Goal: Transaction & Acquisition: Purchase product/service

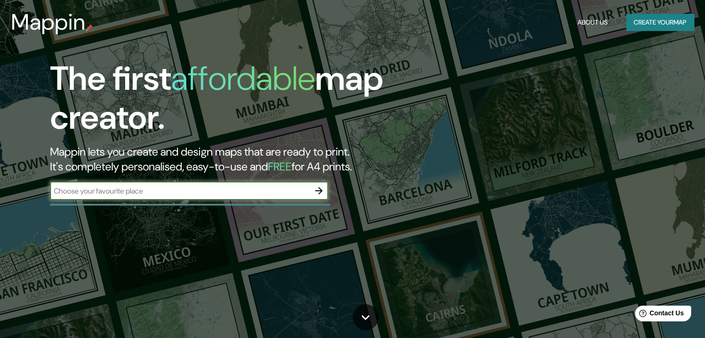
click at [309, 197] on div "​" at bounding box center [189, 191] width 278 height 19
click at [261, 189] on input "text" at bounding box center [179, 191] width 259 height 11
click at [321, 192] on icon "button" at bounding box center [318, 190] width 11 height 11
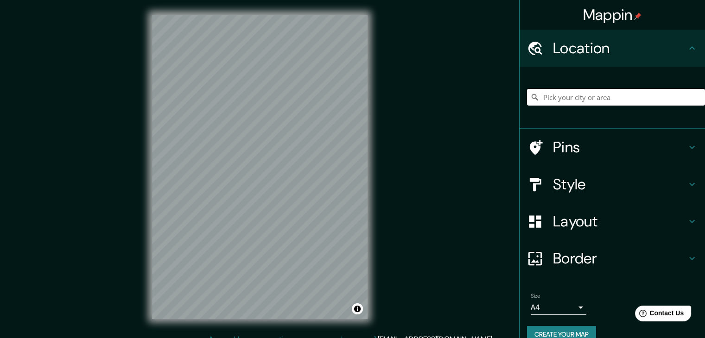
click at [569, 95] on input "Pick your city or area" at bounding box center [616, 97] width 178 height 17
paste input "19.30098103608422, -99.6334691191029"
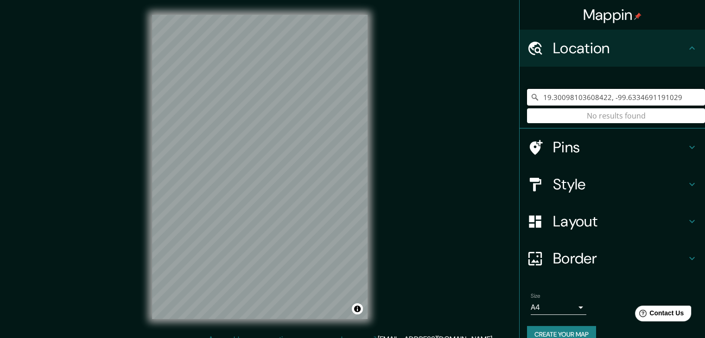
click at [682, 95] on input "19.30098103608422, -99.6334691191029" at bounding box center [616, 97] width 178 height 17
type input "1"
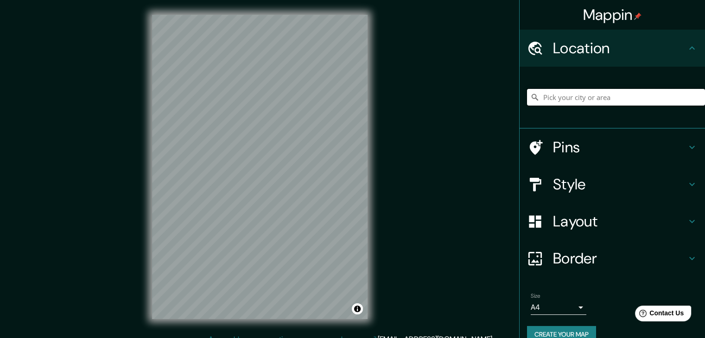
click at [589, 99] on input "Pick your city or area" at bounding box center [616, 97] width 178 height 17
paste input "027, Independencia, 50070 Toluca de Lerdo, [GEOGRAPHIC_DATA]."
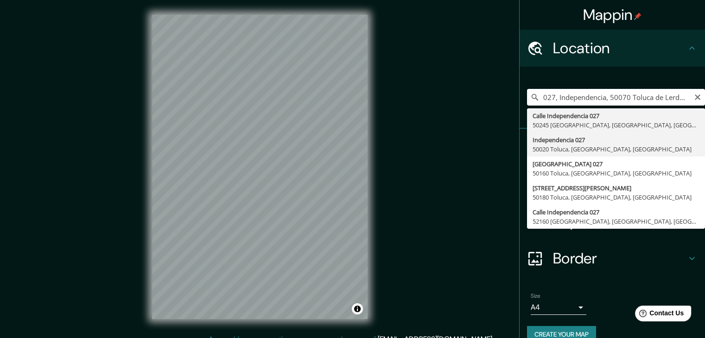
type input "Independencia 027, 50020 [GEOGRAPHIC_DATA], [GEOGRAPHIC_DATA], [GEOGRAPHIC_DATA]"
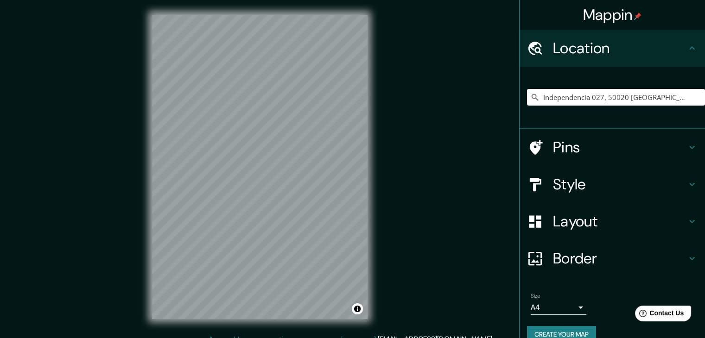
click at [539, 188] on div at bounding box center [540, 184] width 26 height 16
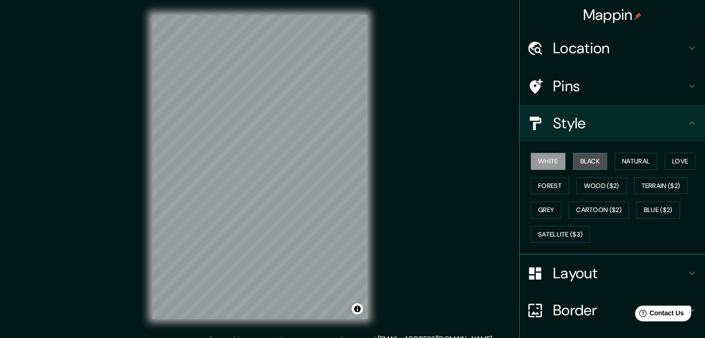
click at [576, 165] on button "Black" at bounding box center [590, 161] width 35 height 17
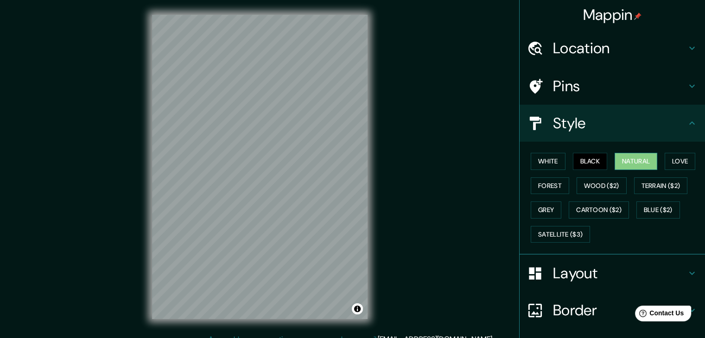
click at [618, 162] on button "Natural" at bounding box center [635, 161] width 43 height 17
click at [681, 158] on button "Love" at bounding box center [679, 161] width 31 height 17
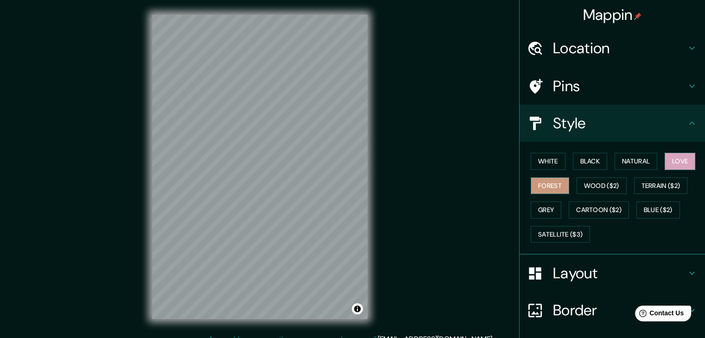
click at [550, 184] on button "Forest" at bounding box center [549, 185] width 38 height 17
click at [591, 184] on button "Wood ($2)" at bounding box center [601, 185] width 50 height 17
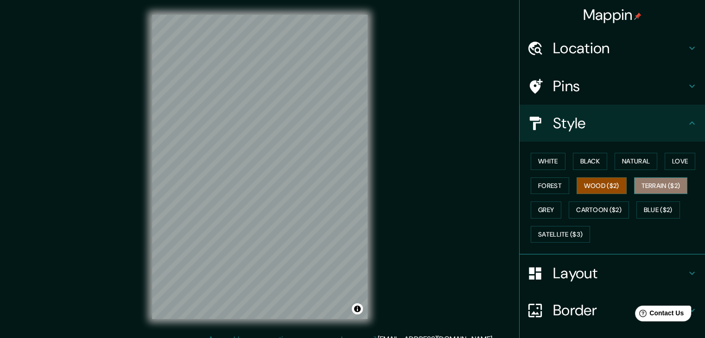
click at [643, 183] on button "Terrain ($2)" at bounding box center [661, 185] width 54 height 17
click at [548, 204] on button "Grey" at bounding box center [545, 210] width 31 height 17
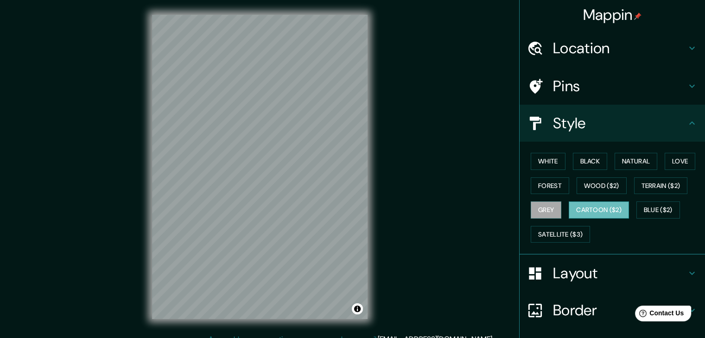
click at [591, 204] on button "Cartoon ($2)" at bounding box center [598, 210] width 60 height 17
click at [644, 212] on button "Blue ($2)" at bounding box center [658, 210] width 44 height 17
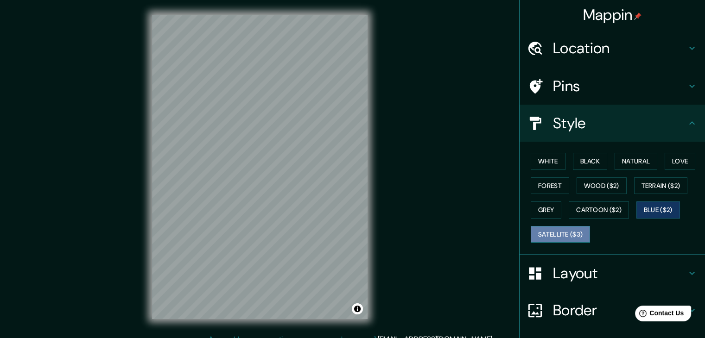
click at [573, 233] on button "Satellite ($3)" at bounding box center [559, 234] width 59 height 17
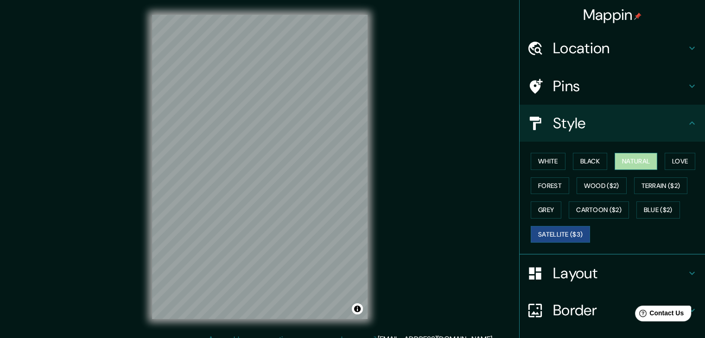
click at [638, 158] on button "Natural" at bounding box center [635, 161] width 43 height 17
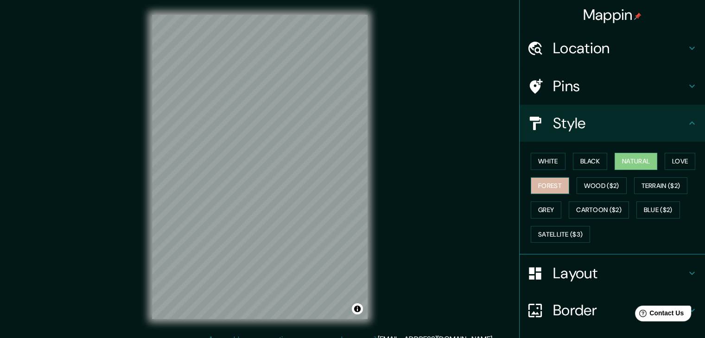
click at [558, 185] on button "Forest" at bounding box center [549, 185] width 38 height 17
click at [606, 129] on h4 "Style" at bounding box center [619, 123] width 133 height 19
click at [687, 123] on icon at bounding box center [691, 123] width 11 height 11
click at [662, 130] on h4 "Style" at bounding box center [619, 123] width 133 height 19
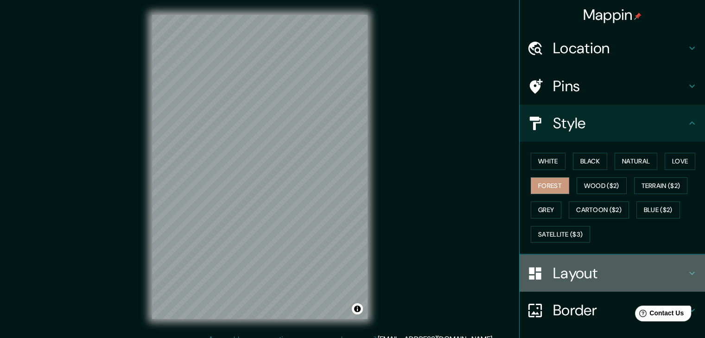
click at [612, 272] on h4 "Layout" at bounding box center [619, 273] width 133 height 19
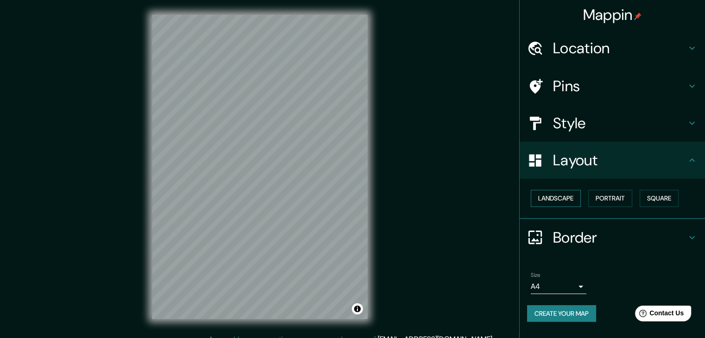
click at [565, 199] on button "Landscape" at bounding box center [555, 198] width 50 height 17
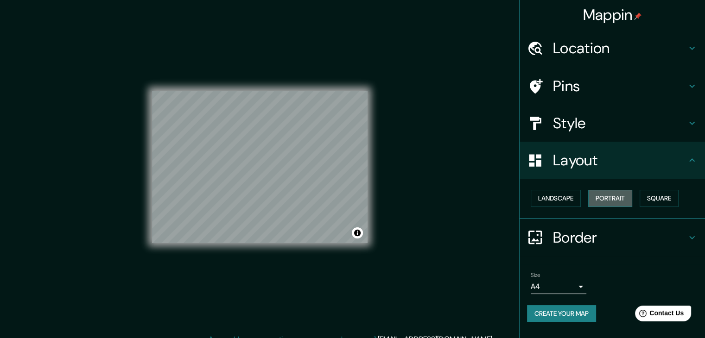
click at [604, 201] on button "Portrait" at bounding box center [610, 198] width 44 height 17
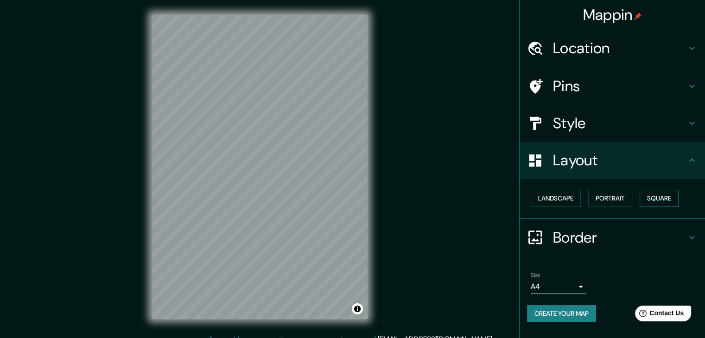
click at [658, 197] on button "Square" at bounding box center [658, 198] width 39 height 17
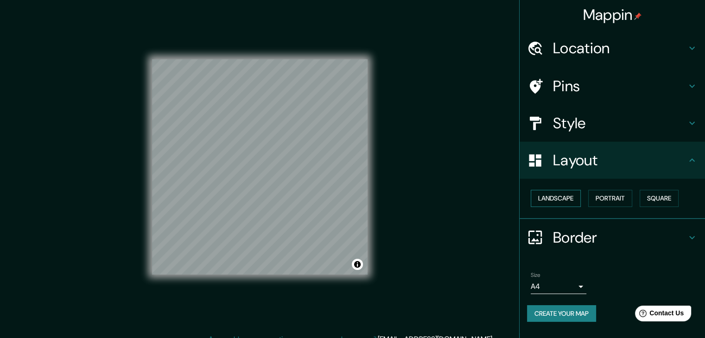
click at [561, 201] on button "Landscape" at bounding box center [555, 198] width 50 height 17
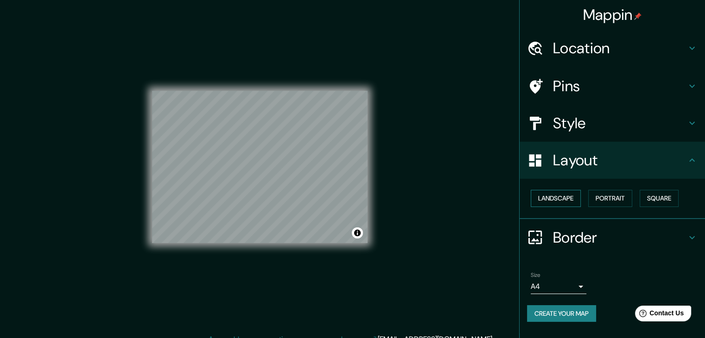
click at [561, 201] on button "Landscape" at bounding box center [555, 198] width 50 height 17
click at [607, 193] on button "Portrait" at bounding box center [610, 198] width 44 height 17
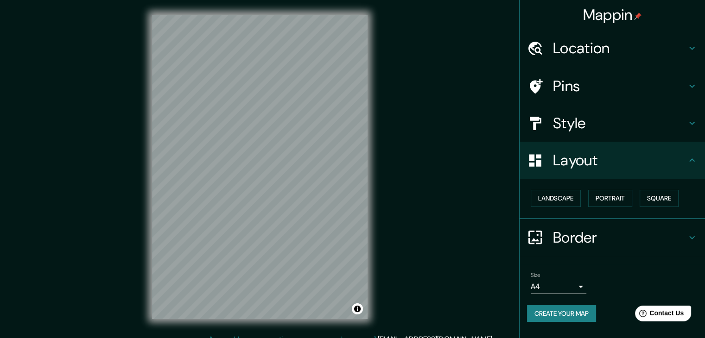
click at [569, 285] on body "Mappin Location Independencia 027, 50020 [GEOGRAPHIC_DATA], [GEOGRAPHIC_DATA], …" at bounding box center [352, 169] width 705 height 338
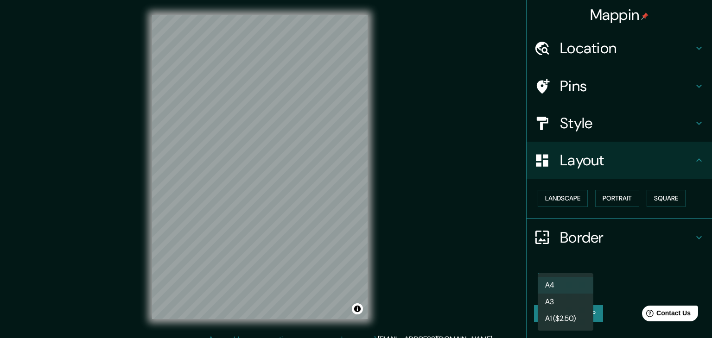
click at [569, 300] on li "A3" at bounding box center [565, 302] width 56 height 17
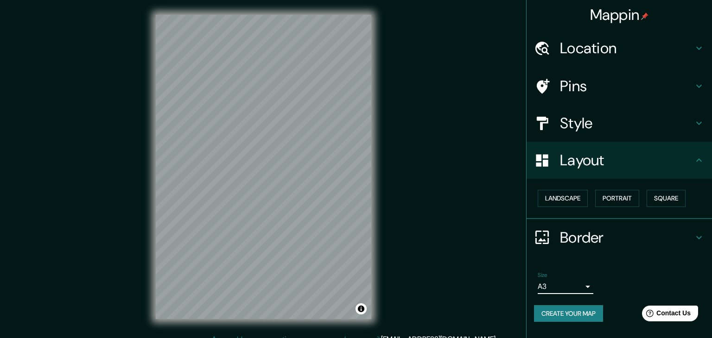
click at [575, 282] on body "Mappin Location Independencia 027, 50020 [GEOGRAPHIC_DATA], [GEOGRAPHIC_DATA], …" at bounding box center [356, 169] width 712 height 338
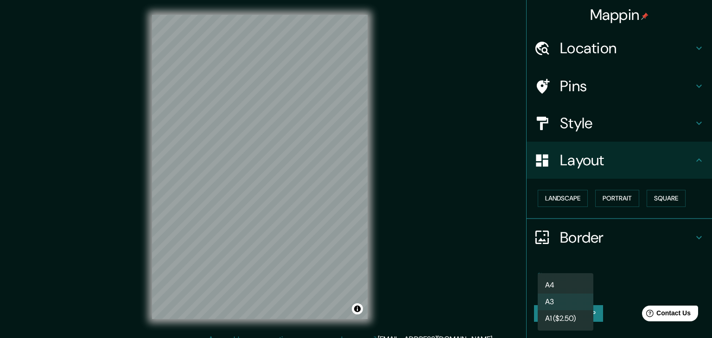
click at [574, 285] on li "A4" at bounding box center [565, 285] width 56 height 17
type input "single"
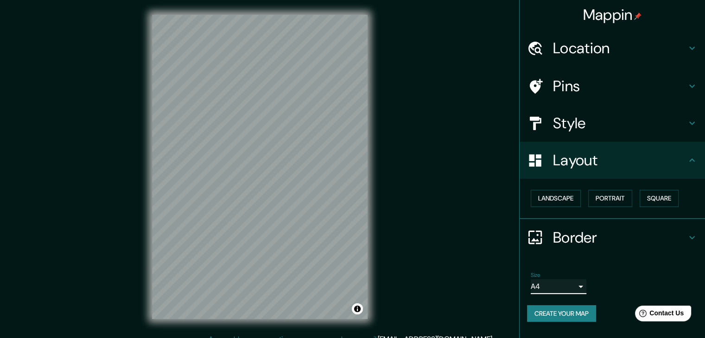
scroll to position [11, 0]
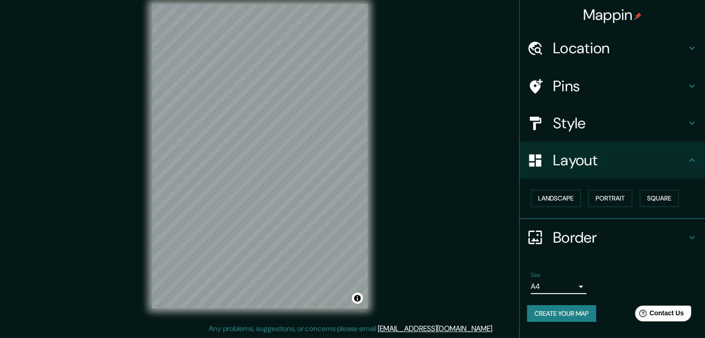
click at [581, 309] on button "Create your map" at bounding box center [561, 313] width 69 height 17
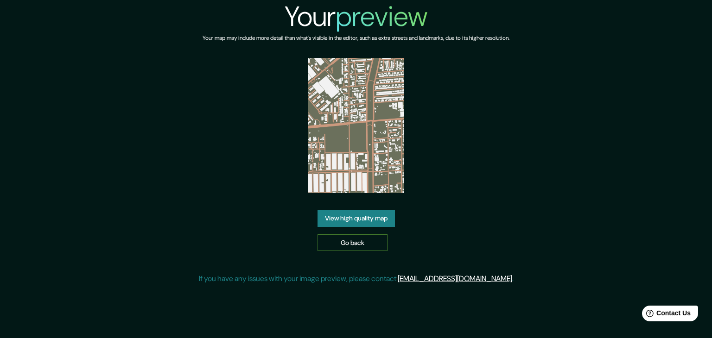
click at [354, 244] on link "Go back" at bounding box center [352, 242] width 70 height 17
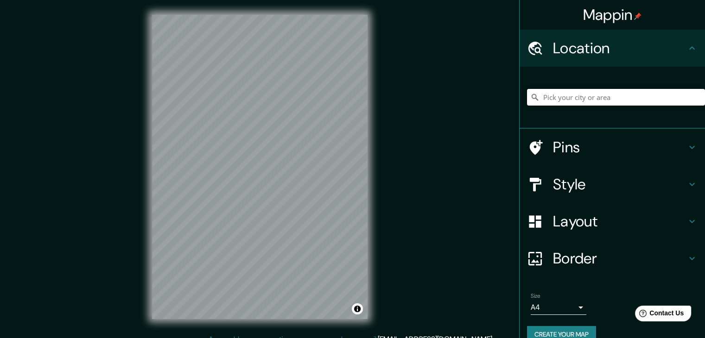
click at [630, 100] on input "Pick your city or area" at bounding box center [616, 97] width 178 height 17
paste input "027, Independencia, 50070 Toluca de Lerdo, [GEOGRAPHIC_DATA]."
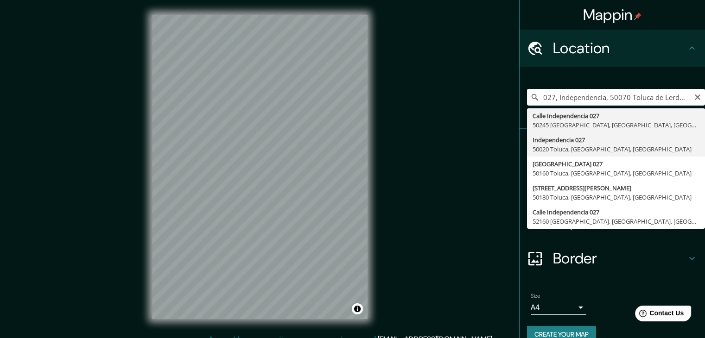
type input "Independencia 027, 50020 [GEOGRAPHIC_DATA], [GEOGRAPHIC_DATA], [GEOGRAPHIC_DATA]"
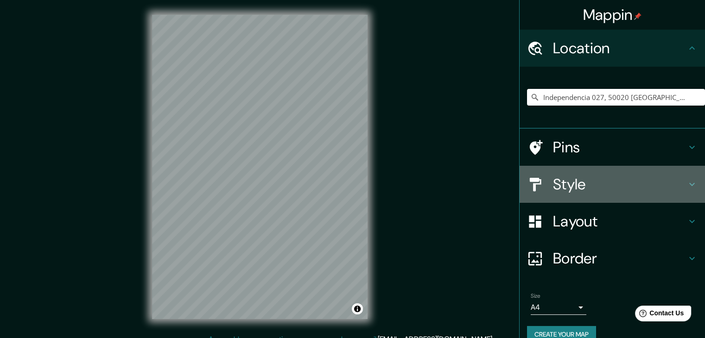
click at [595, 187] on h4 "Style" at bounding box center [619, 184] width 133 height 19
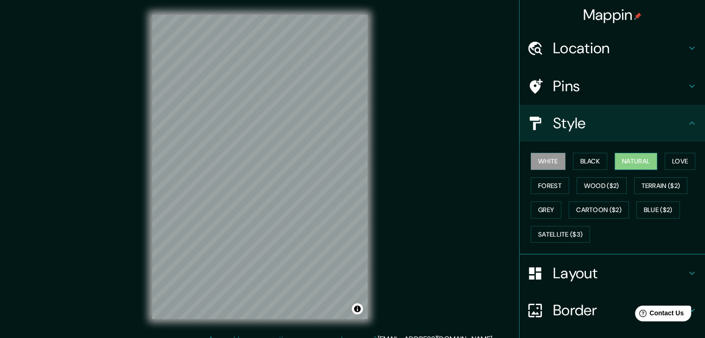
click at [637, 162] on button "Natural" at bounding box center [635, 161] width 43 height 17
click at [378, 108] on div "© Mapbox © OpenStreetMap Improve this map" at bounding box center [259, 167] width 245 height 334
click at [369, 93] on div "© Mapbox © OpenStreetMap Improve this map" at bounding box center [259, 167] width 245 height 334
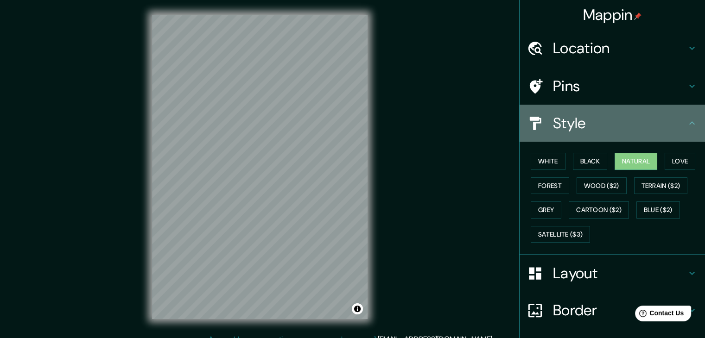
click at [606, 129] on h4 "Style" at bounding box center [619, 123] width 133 height 19
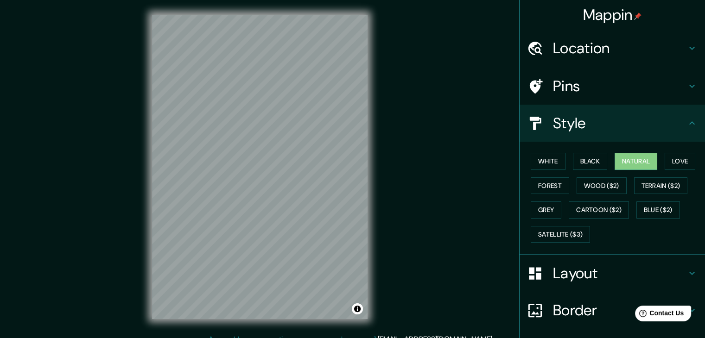
click at [654, 95] on div "Pins" at bounding box center [611, 86] width 185 height 37
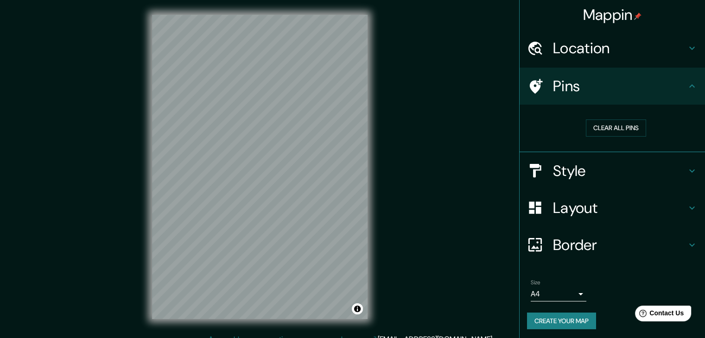
click at [676, 89] on h4 "Pins" at bounding box center [619, 86] width 133 height 19
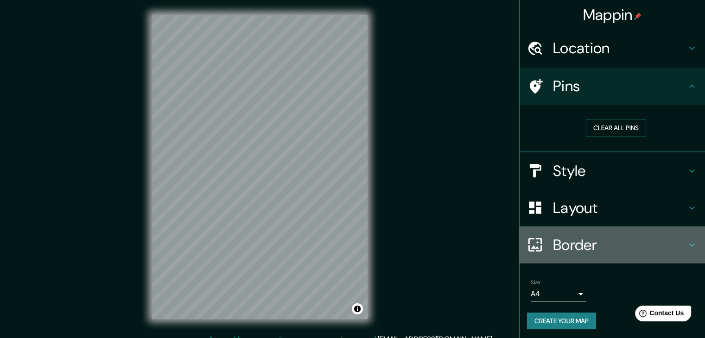
click at [688, 237] on div "Border" at bounding box center [611, 245] width 185 height 37
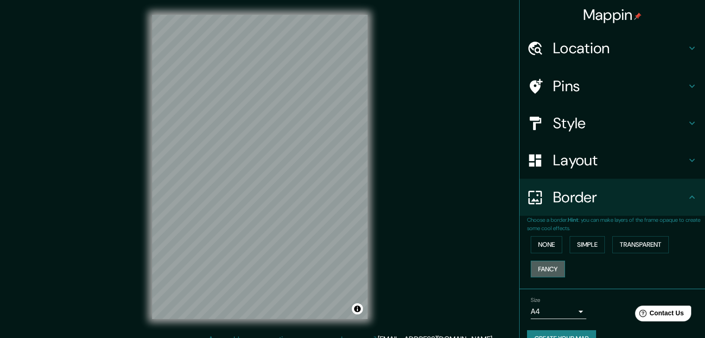
click at [548, 272] on button "Fancy" at bounding box center [547, 269] width 34 height 17
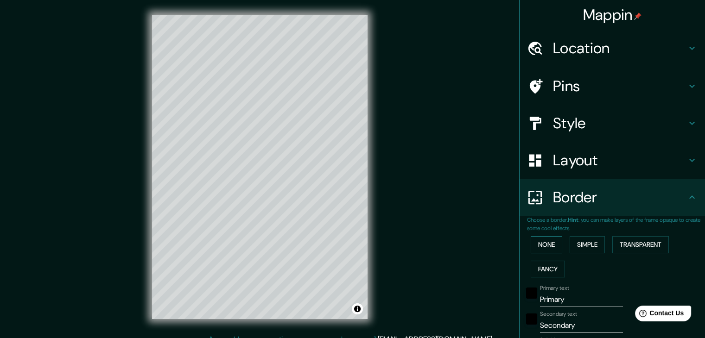
click at [537, 249] on button "None" at bounding box center [546, 244] width 32 height 17
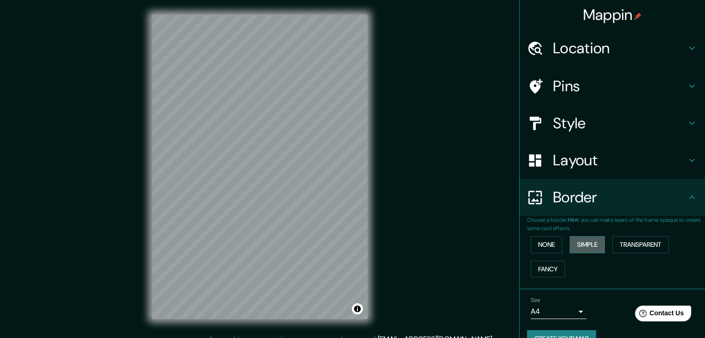
click at [579, 246] on button "Simple" at bounding box center [586, 244] width 35 height 17
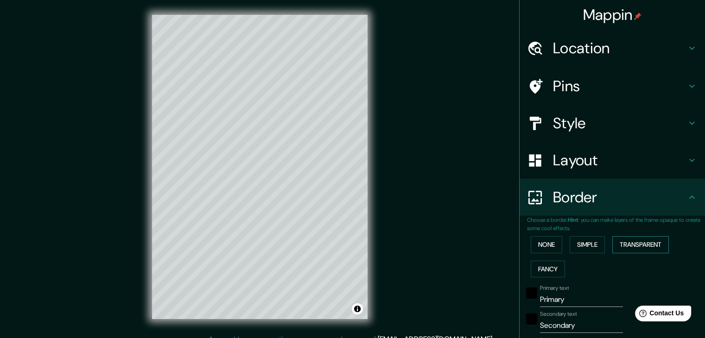
click at [655, 248] on button "Transparent" at bounding box center [640, 244] width 57 height 17
click at [542, 269] on button "Fancy" at bounding box center [547, 269] width 34 height 17
click at [632, 253] on div "None Simple Transparent Fancy" at bounding box center [616, 257] width 178 height 49
click at [632, 247] on button "Transparent" at bounding box center [640, 244] width 57 height 17
click at [542, 245] on button "None" at bounding box center [546, 244] width 32 height 17
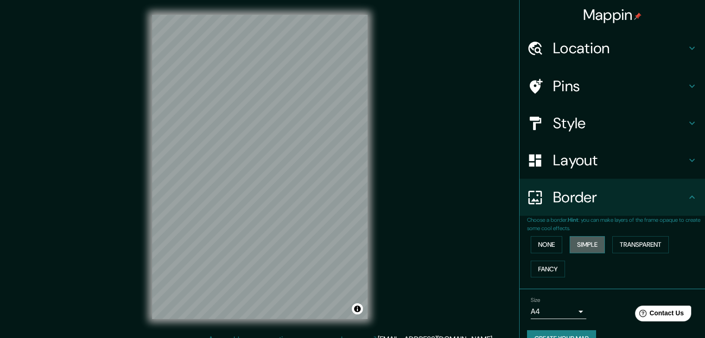
click at [578, 247] on button "Simple" at bounding box center [586, 244] width 35 height 17
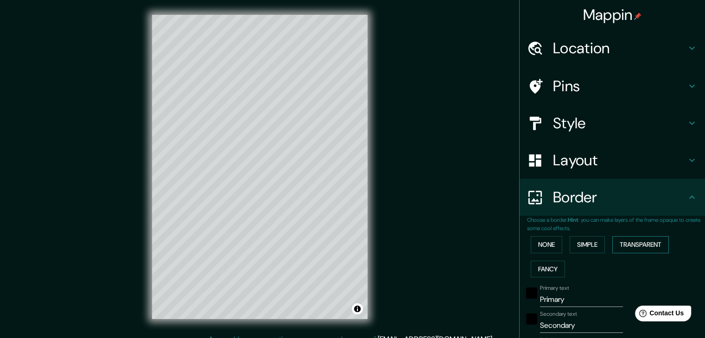
click at [641, 250] on button "Transparent" at bounding box center [640, 244] width 57 height 17
click at [537, 243] on button "None" at bounding box center [546, 244] width 32 height 17
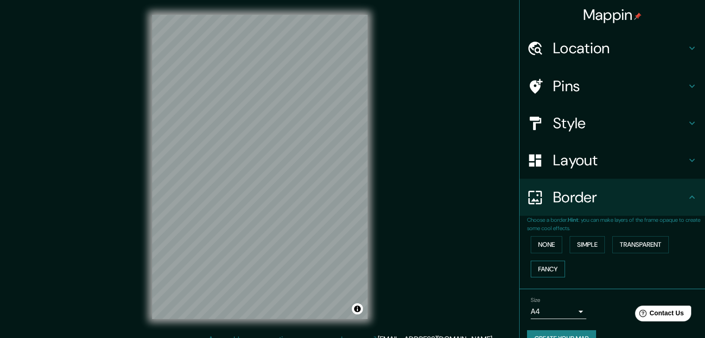
click at [532, 263] on button "Fancy" at bounding box center [547, 269] width 34 height 17
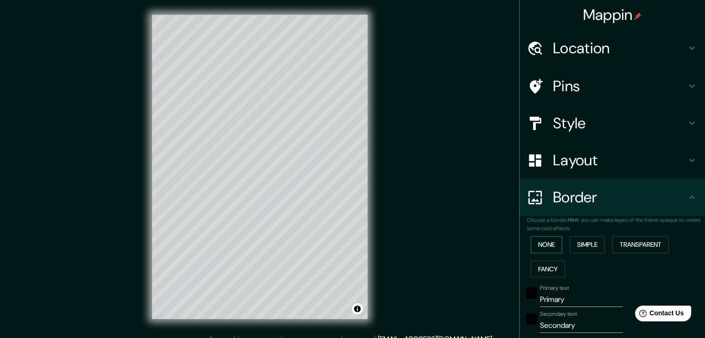
click at [542, 243] on button "None" at bounding box center [546, 244] width 32 height 17
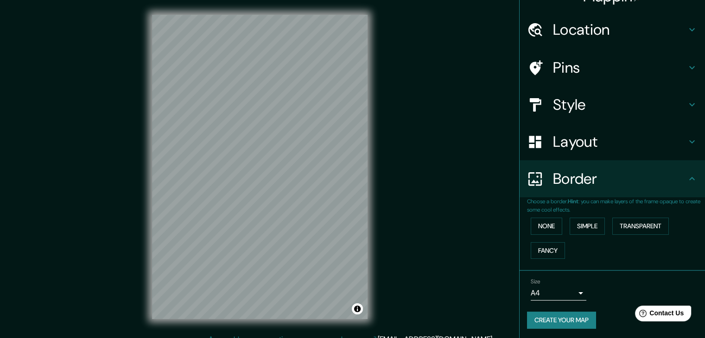
scroll to position [19, 0]
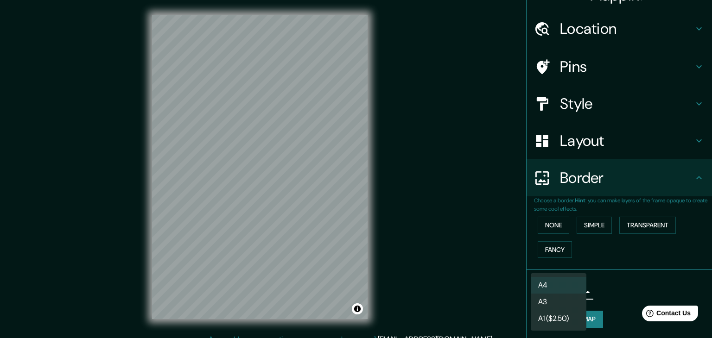
click at [574, 293] on body "Mappin Location Independencia 027, 50020 Toluca, Estado de México, México Pins …" at bounding box center [356, 169] width 712 height 338
click at [560, 317] on li "A1 ($2.50)" at bounding box center [558, 318] width 56 height 17
click at [565, 285] on body "Mappin Location Independencia 027, 50020 Toluca, Estado de México, México Pins …" at bounding box center [356, 169] width 712 height 338
click at [557, 283] on li "A4" at bounding box center [558, 285] width 56 height 17
type input "single"
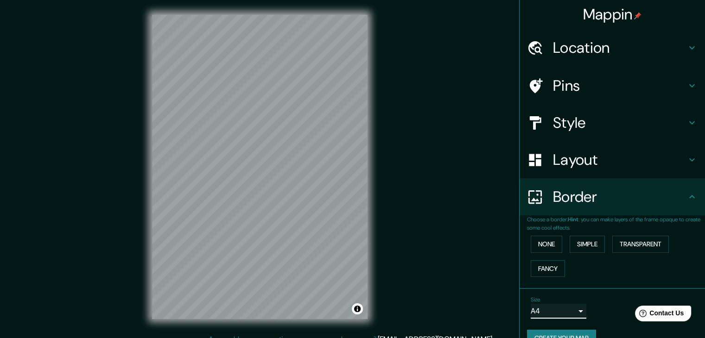
scroll to position [0, 0]
click at [628, 126] on h4 "Style" at bounding box center [619, 123] width 133 height 19
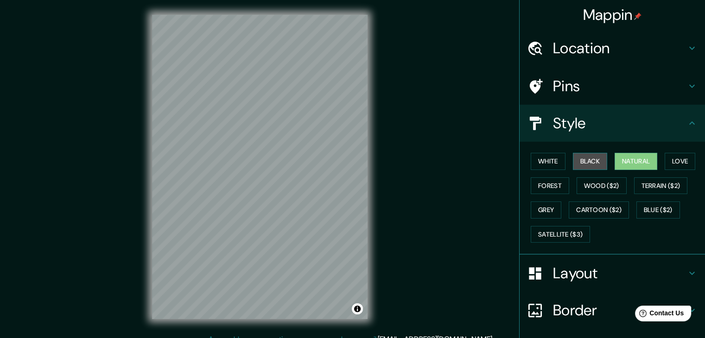
click at [584, 162] on button "Black" at bounding box center [590, 161] width 35 height 17
click at [623, 160] on button "Natural" at bounding box center [635, 161] width 43 height 17
click at [544, 159] on button "White" at bounding box center [547, 161] width 35 height 17
click at [578, 160] on button "Black" at bounding box center [590, 161] width 35 height 17
click at [619, 157] on button "Natural" at bounding box center [635, 161] width 43 height 17
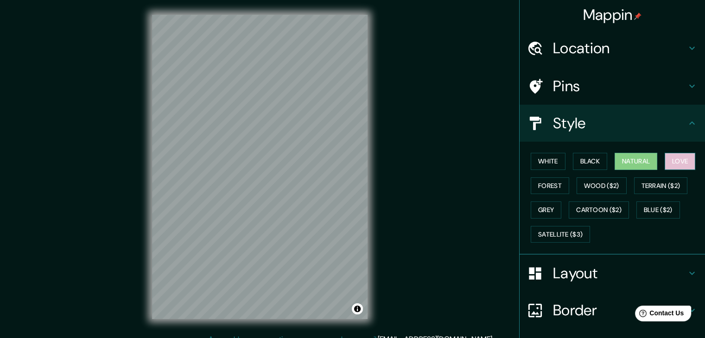
click at [670, 162] on button "Love" at bounding box center [679, 161] width 31 height 17
click at [548, 183] on button "Forest" at bounding box center [549, 185] width 38 height 17
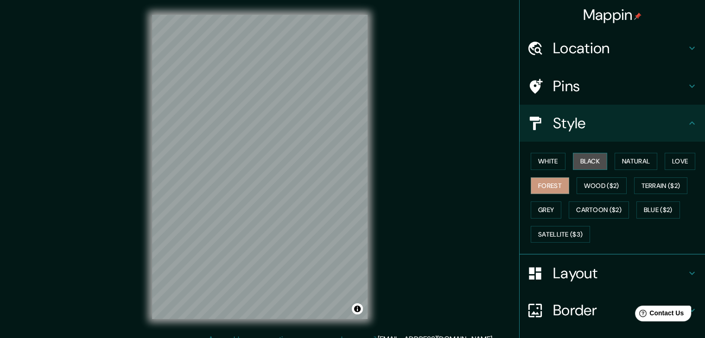
click at [594, 164] on button "Black" at bounding box center [590, 161] width 35 height 17
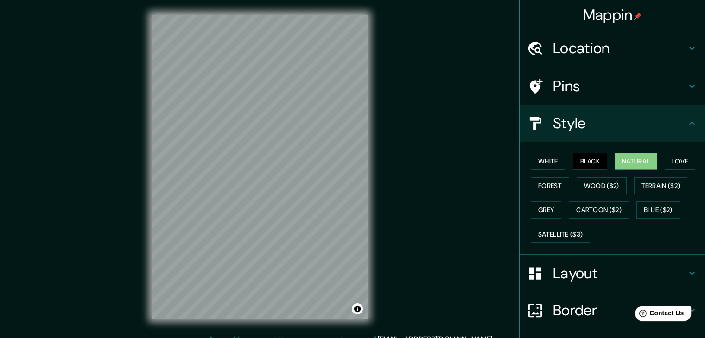
click at [623, 161] on button "Natural" at bounding box center [635, 161] width 43 height 17
click at [530, 211] on button "Grey" at bounding box center [545, 210] width 31 height 17
click at [630, 162] on button "Natural" at bounding box center [635, 161] width 43 height 17
